Goal: Task Accomplishment & Management: Use online tool/utility

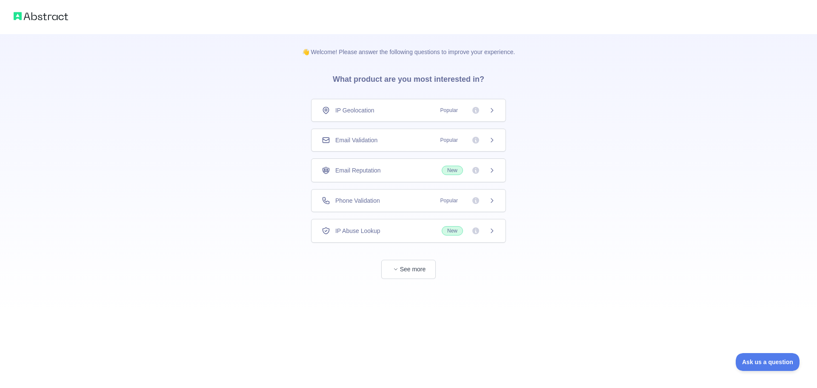
click at [355, 146] on div "Email Validation Popular" at bounding box center [408, 140] width 195 height 23
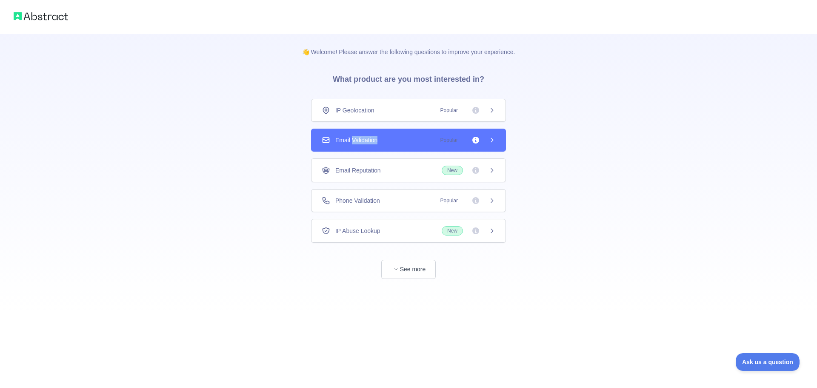
click at [355, 146] on div "Email Validation Popular" at bounding box center [408, 140] width 195 height 23
click at [487, 141] on span "Popular" at bounding box center [466, 140] width 60 height 9
click at [372, 141] on div "👋 Welcome! Please answer the following questions to improve your experience. Wh…" at bounding box center [408, 194] width 817 height 388
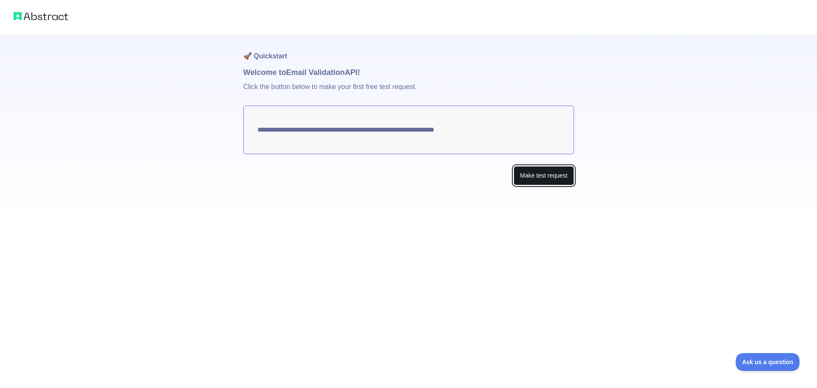
click at [535, 176] on button "Make test request" at bounding box center [544, 175] width 60 height 19
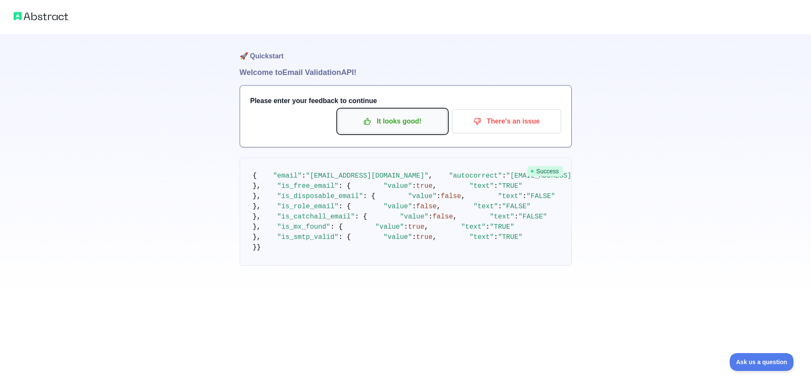
click at [413, 122] on p "It looks good!" at bounding box center [392, 121] width 96 height 14
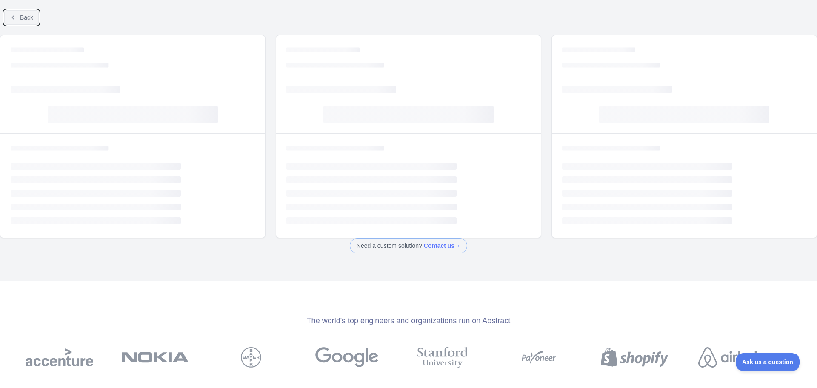
click at [24, 18] on span "Back" at bounding box center [26, 17] width 13 height 7
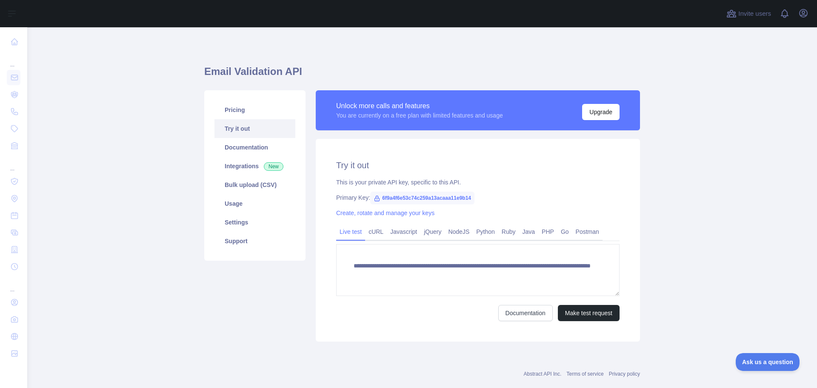
click at [446, 198] on span "6f9a4f6e53c74c259a13acaaa11e9b14" at bounding box center [422, 198] width 104 height 13
copy span "6f9a4f6e53c74c259a13acaaa11e9b14"
